Goal: Find specific page/section: Find specific page/section

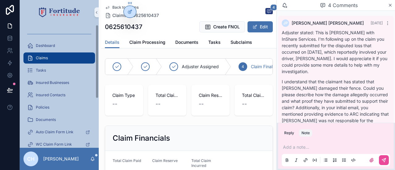
scroll to position [361, 0]
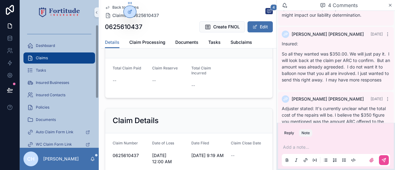
click at [59, 57] on div "Claims" at bounding box center [59, 58] width 64 height 10
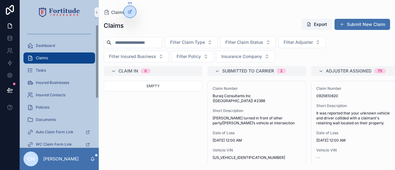
click at [132, 42] on input "scrollable content" at bounding box center [137, 42] width 51 height 9
paste input "**********"
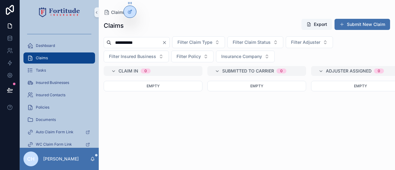
type input "**********"
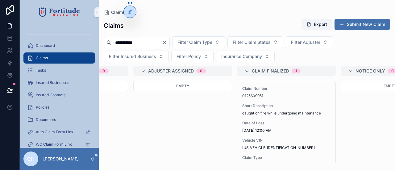
scroll to position [0, 193]
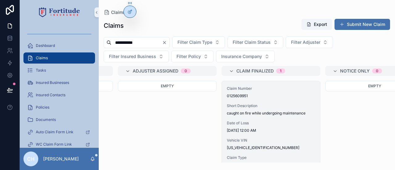
click at [288, 136] on div "Claim Number 0125609951 Short Description caught on fire while undergoing maint…" at bounding box center [271, 161] width 98 height 161
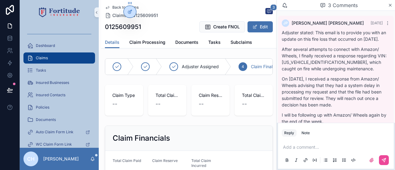
scroll to position [159, 0]
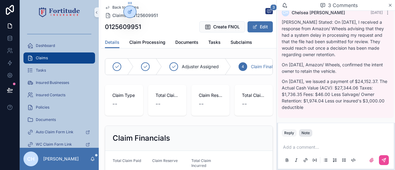
click at [304, 132] on div "Note" at bounding box center [306, 133] width 8 height 5
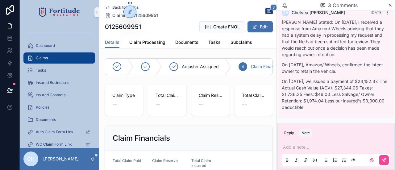
click at [297, 148] on p "scrollable content" at bounding box center [337, 147] width 108 height 6
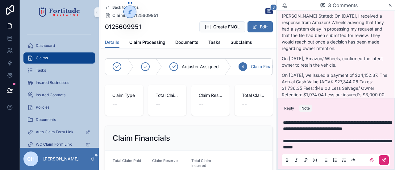
click at [382, 160] on button "scrollable content" at bounding box center [384, 160] width 10 height 10
